Goal: Information Seeking & Learning: Find specific fact

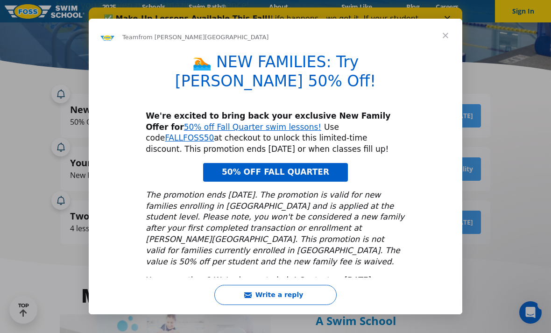
click at [316, 173] on span "50% OFF FALL QUARTER" at bounding box center [275, 171] width 107 height 9
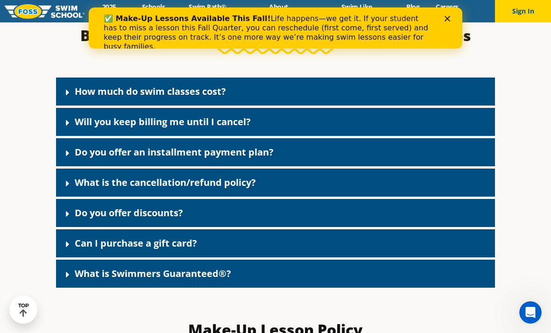
scroll to position [762, 0]
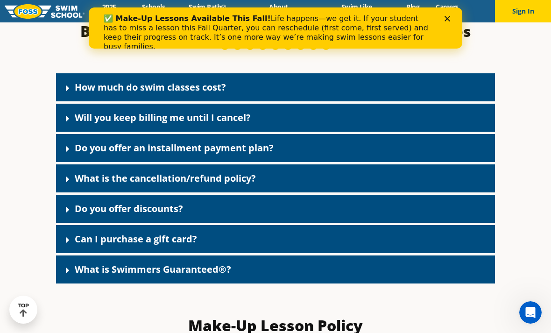
click at [68, 93] on icon at bounding box center [67, 88] width 9 height 9
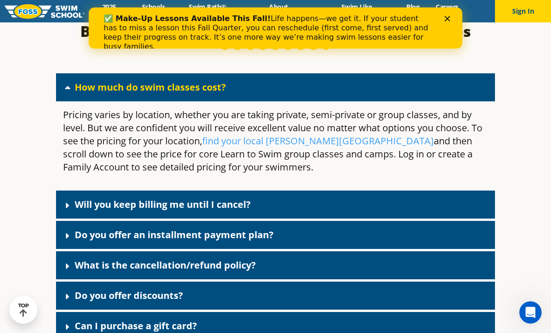
click at [71, 210] on icon at bounding box center [67, 205] width 9 height 9
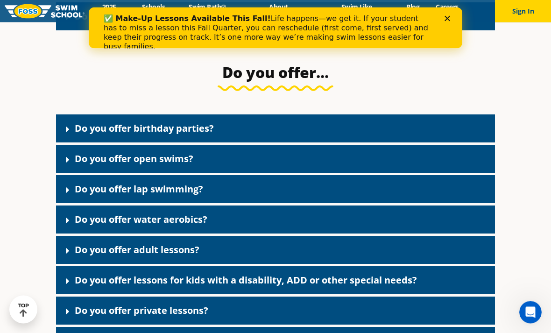
scroll to position [1755, 0]
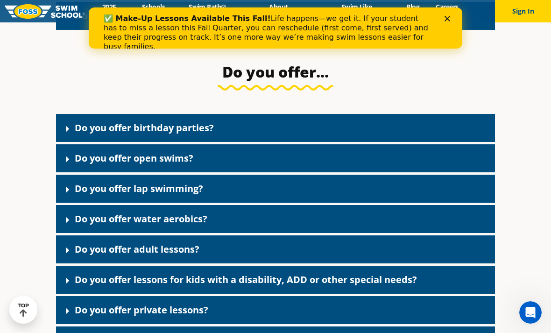
click at [63, 134] on icon at bounding box center [67, 128] width 9 height 9
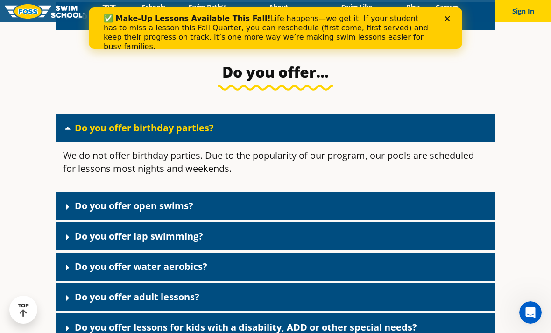
click at [66, 130] on icon at bounding box center [68, 128] width 6 height 3
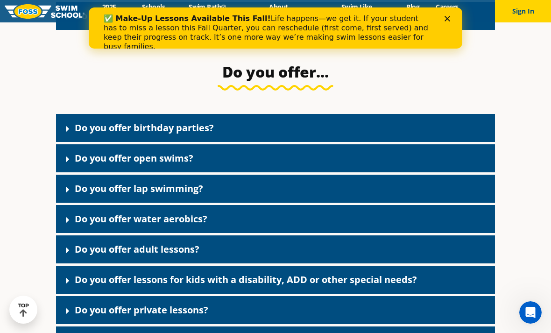
click at [65, 164] on icon at bounding box center [67, 159] width 9 height 9
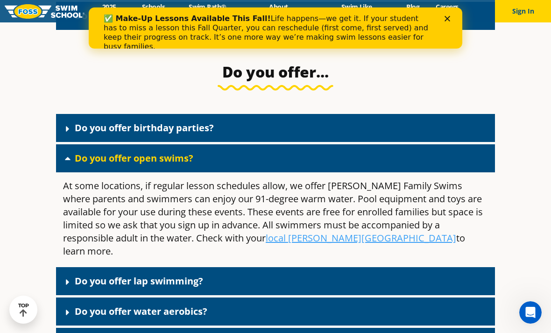
click at [63, 172] on div "Do you offer open swims?" at bounding box center [275, 158] width 439 height 28
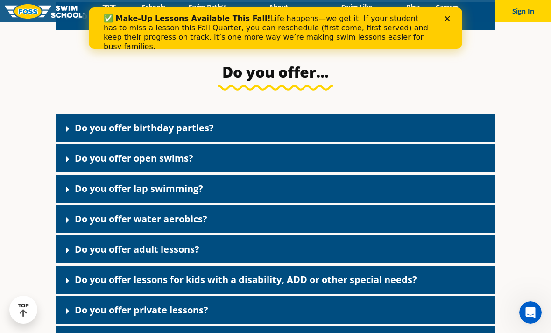
click at [70, 203] on div "Do you offer lap swimming?" at bounding box center [275, 189] width 439 height 28
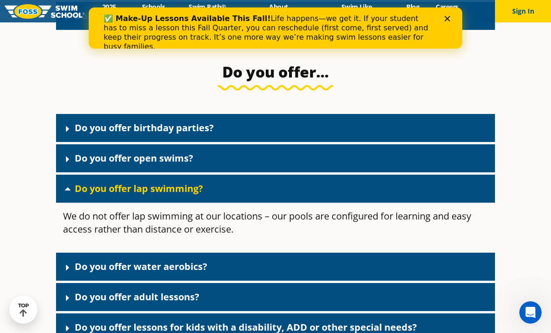
click at [73, 193] on span at bounding box center [69, 188] width 9 height 9
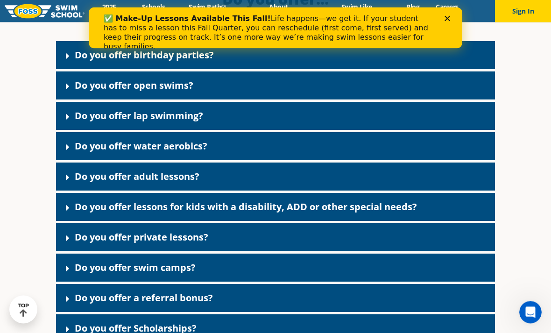
click at [71, 152] on icon at bounding box center [67, 147] width 9 height 9
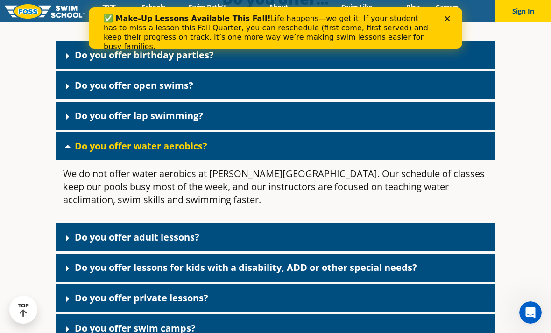
click at [66, 151] on icon at bounding box center [67, 145] width 9 height 9
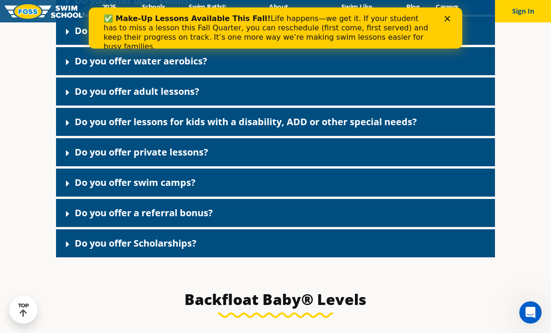
scroll to position [1922, 0]
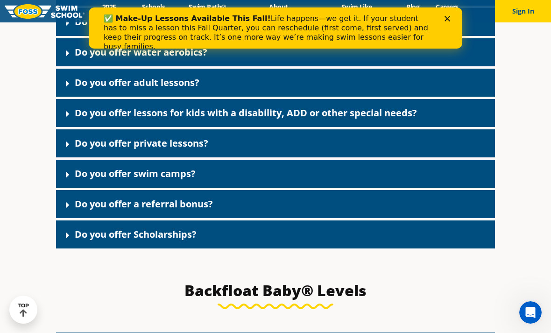
click at [69, 119] on icon at bounding box center [67, 113] width 9 height 9
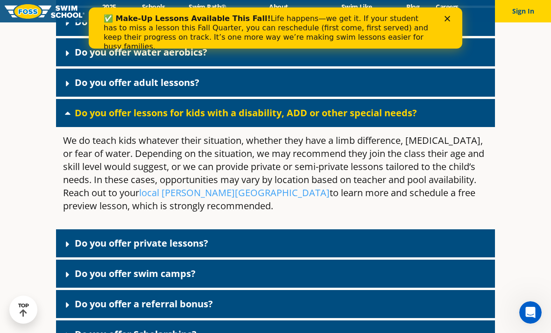
click at [70, 118] on icon at bounding box center [67, 112] width 9 height 9
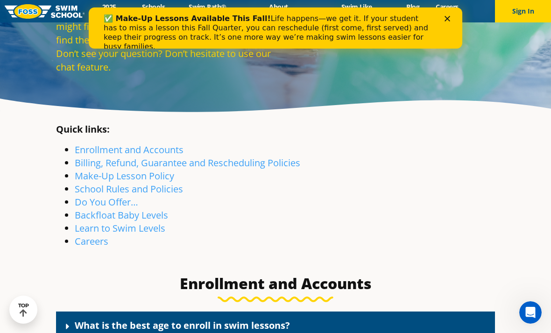
scroll to position [0, 0]
